Goal: Transaction & Acquisition: Purchase product/service

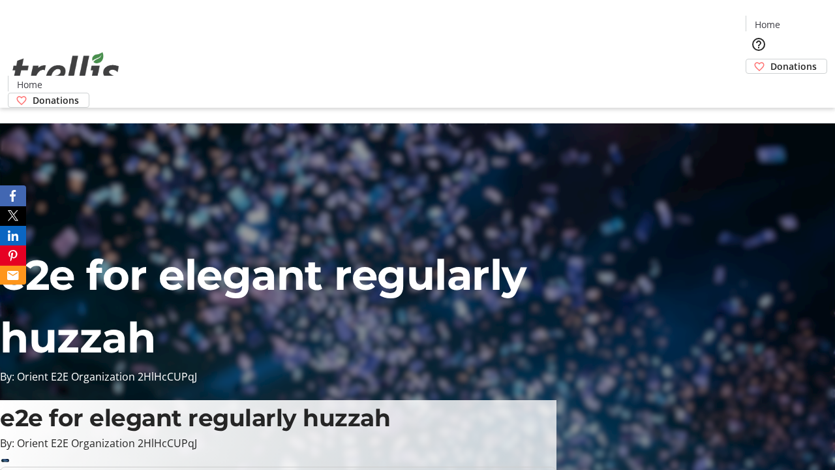
click at [771, 59] on span "Donations" at bounding box center [794, 66] width 46 height 14
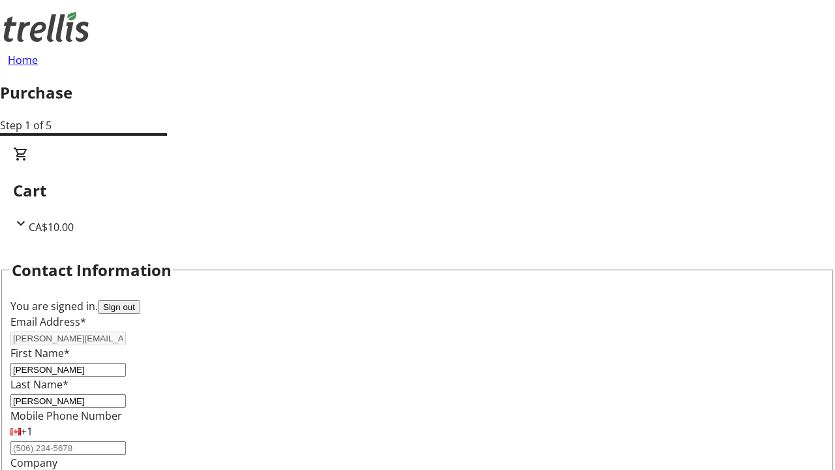
select select "CA"
select select "BC"
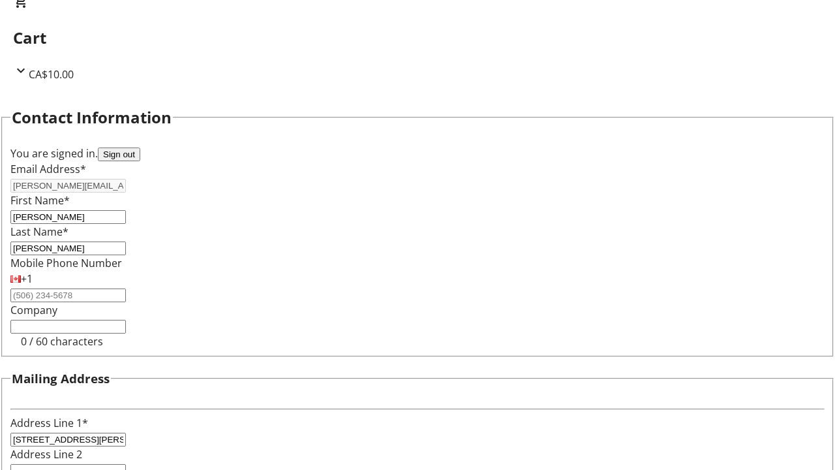
type input "Kelowna"
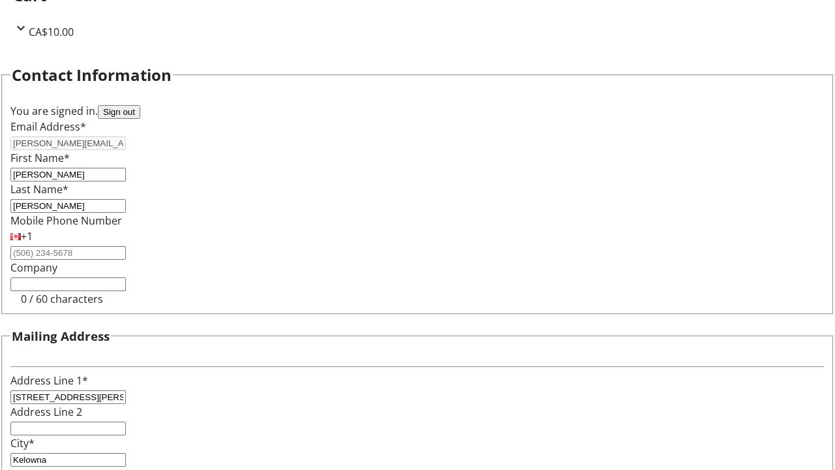
type input "V1Y 0C2"
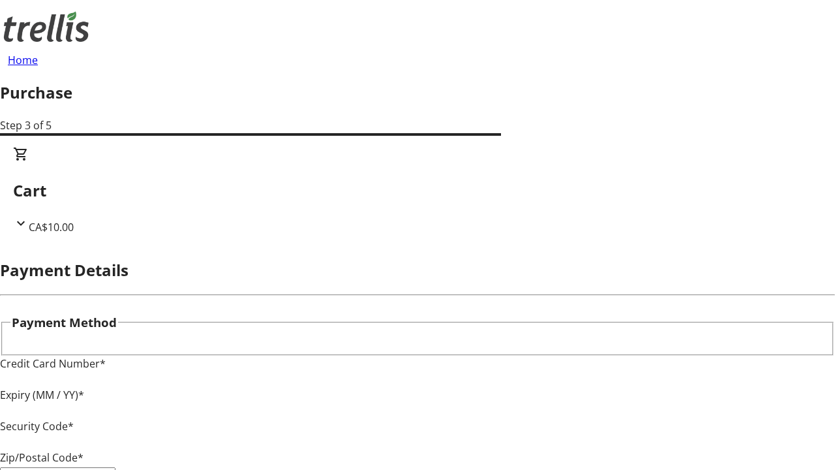
type input "V1Y 0C2"
